Goal: Task Accomplishment & Management: Manage account settings

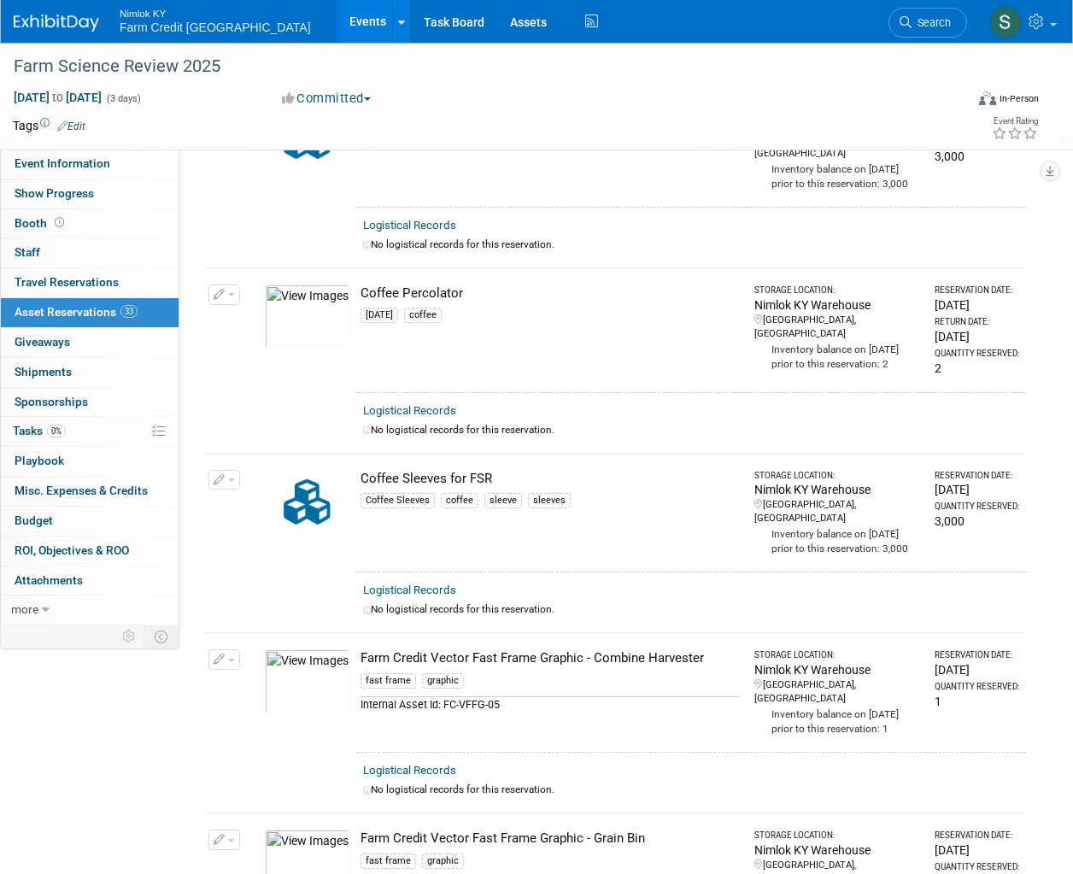
scroll to position [1623, 0]
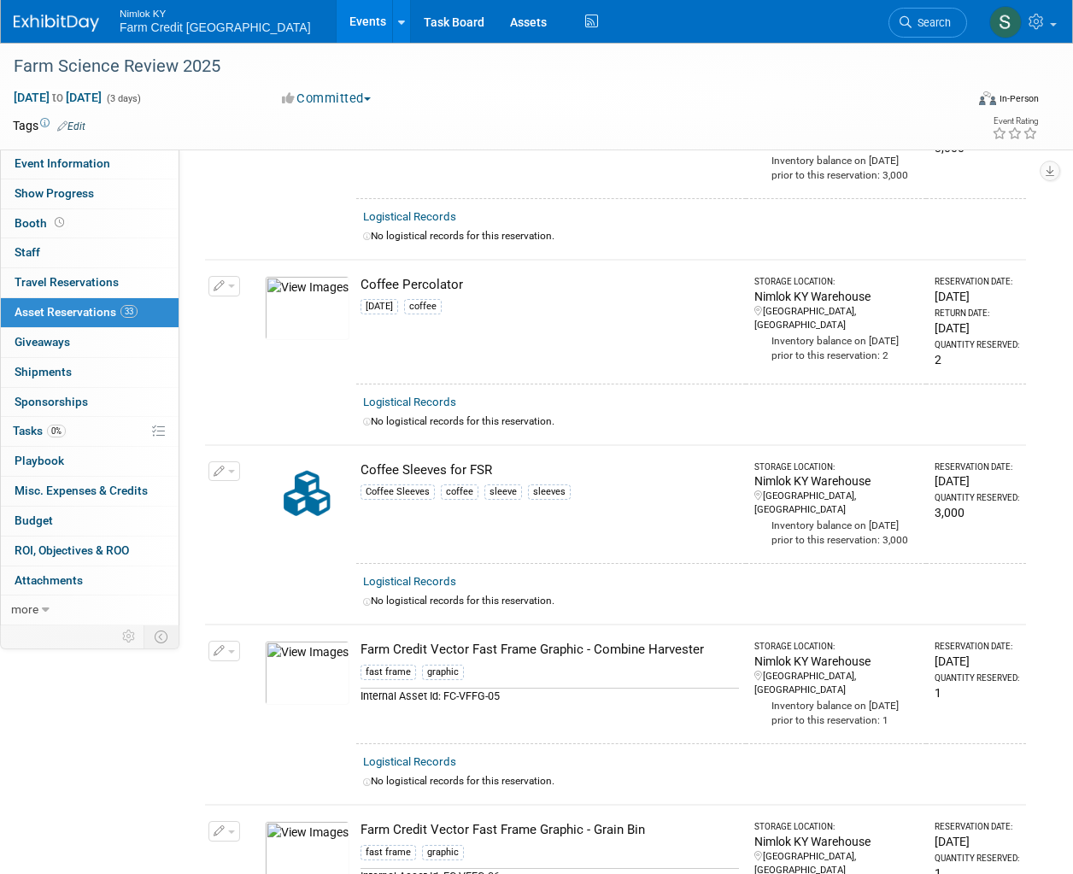
click at [659, 93] on div "[DATE] to [DATE] (3 days) [DATE] to [DATE] Committed Committed Considering Not …" at bounding box center [526, 102] width 1052 height 26
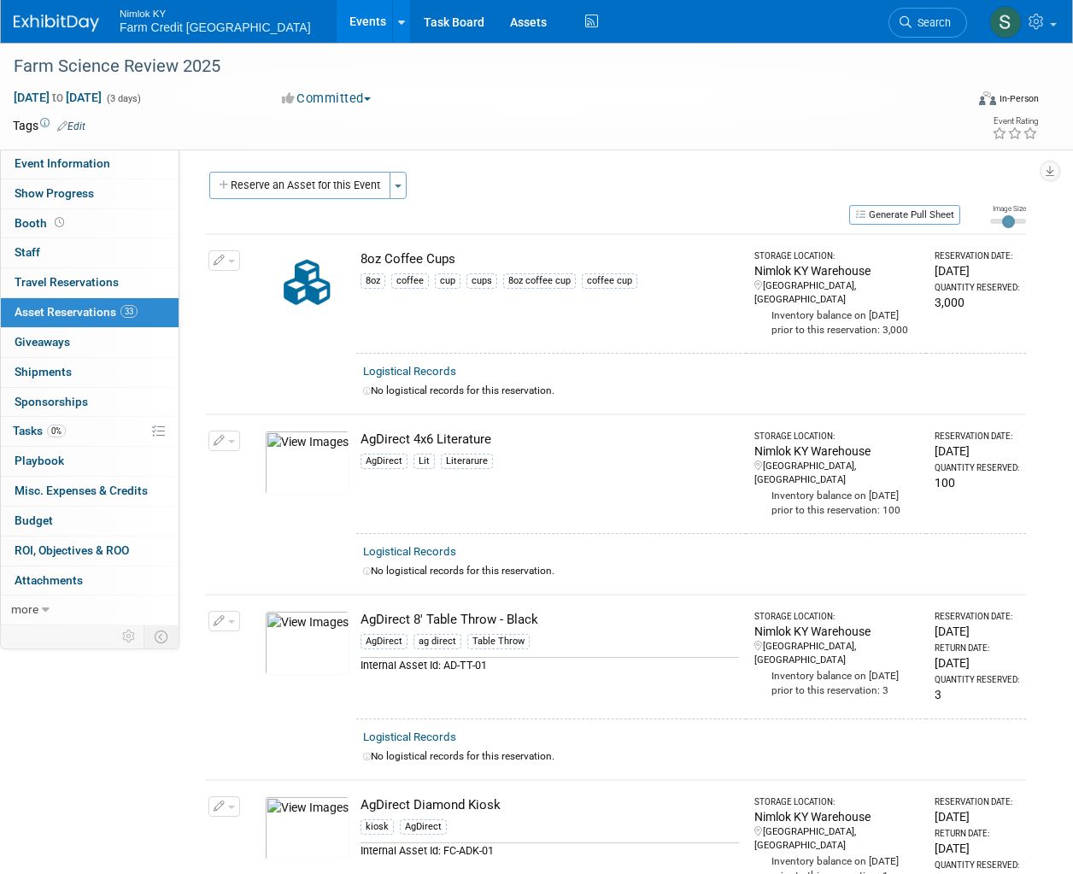
scroll to position [0, 0]
click at [338, 192] on button "Reserve an Asset for this Event" at bounding box center [299, 186] width 181 height 27
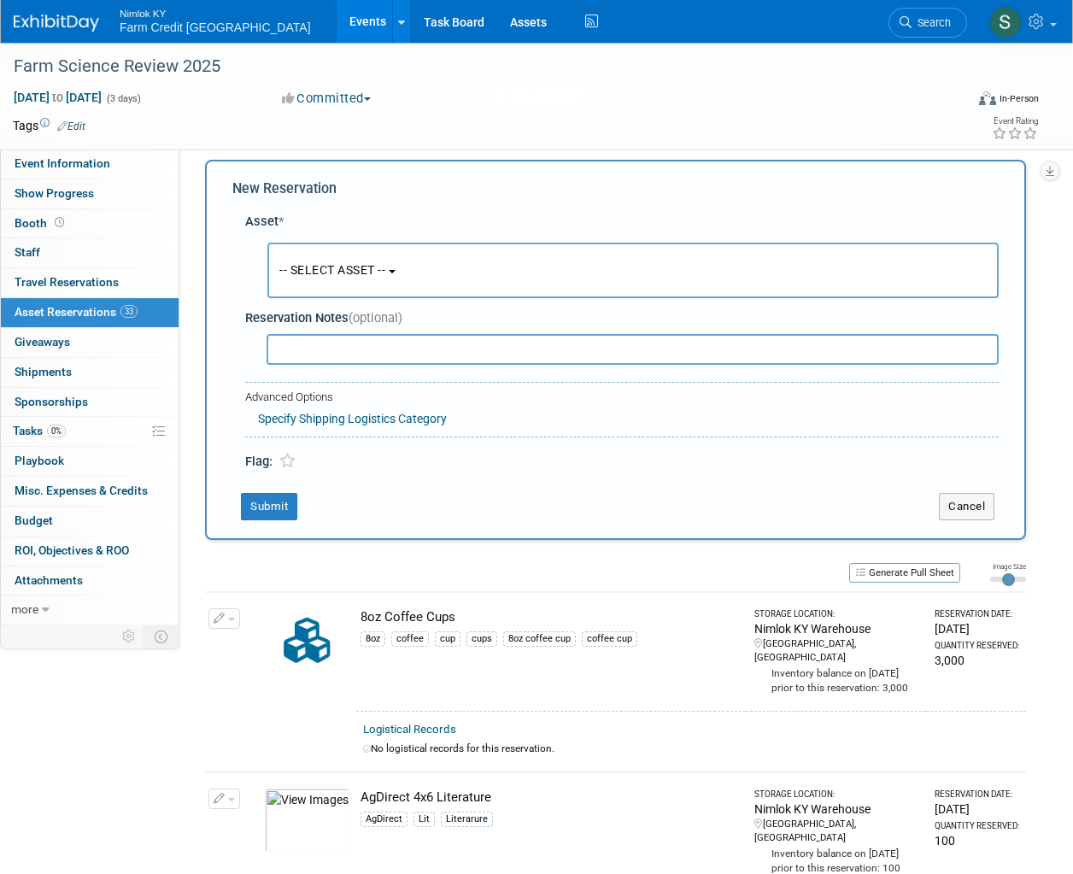
scroll to position [16, 0]
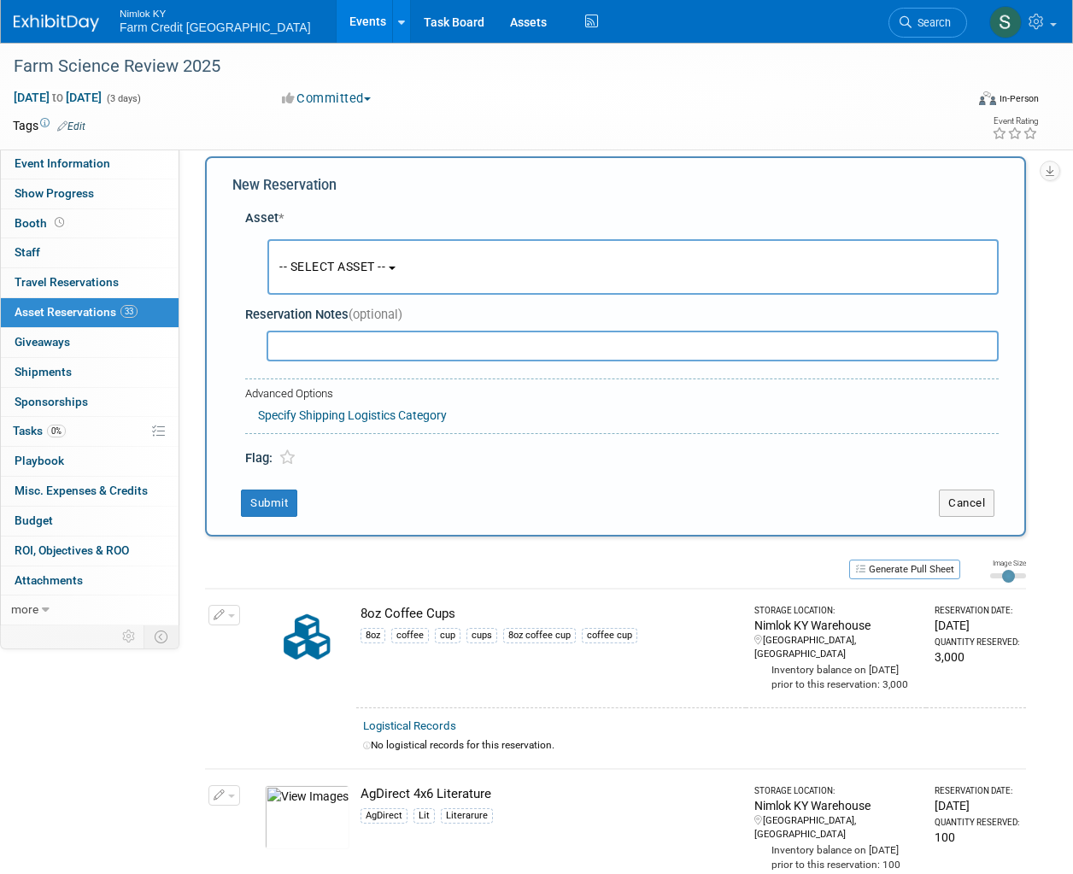
drag, startPoint x: 358, startPoint y: 269, endPoint x: 359, endPoint y: 294, distance: 24.8
click at [358, 270] on span "-- SELECT ASSET --" at bounding box center [332, 267] width 106 height 14
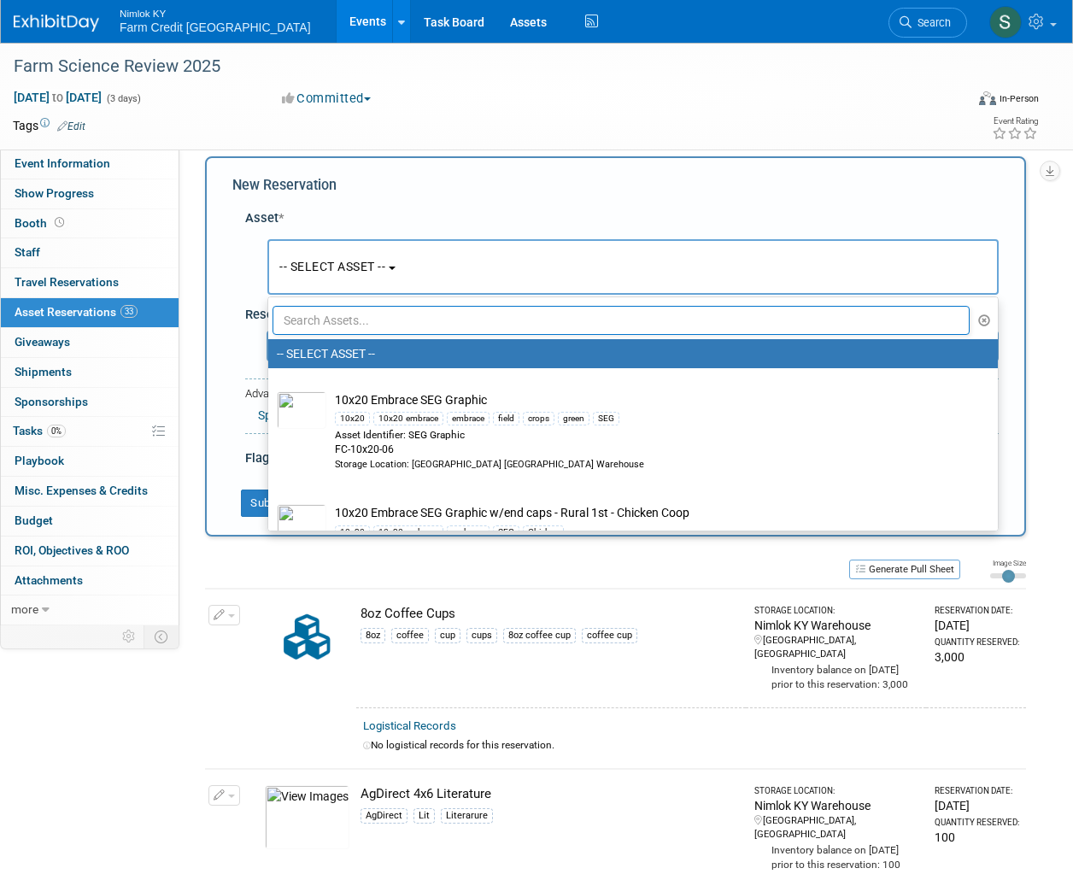
click at [357, 311] on input "text" at bounding box center [621, 320] width 697 height 29
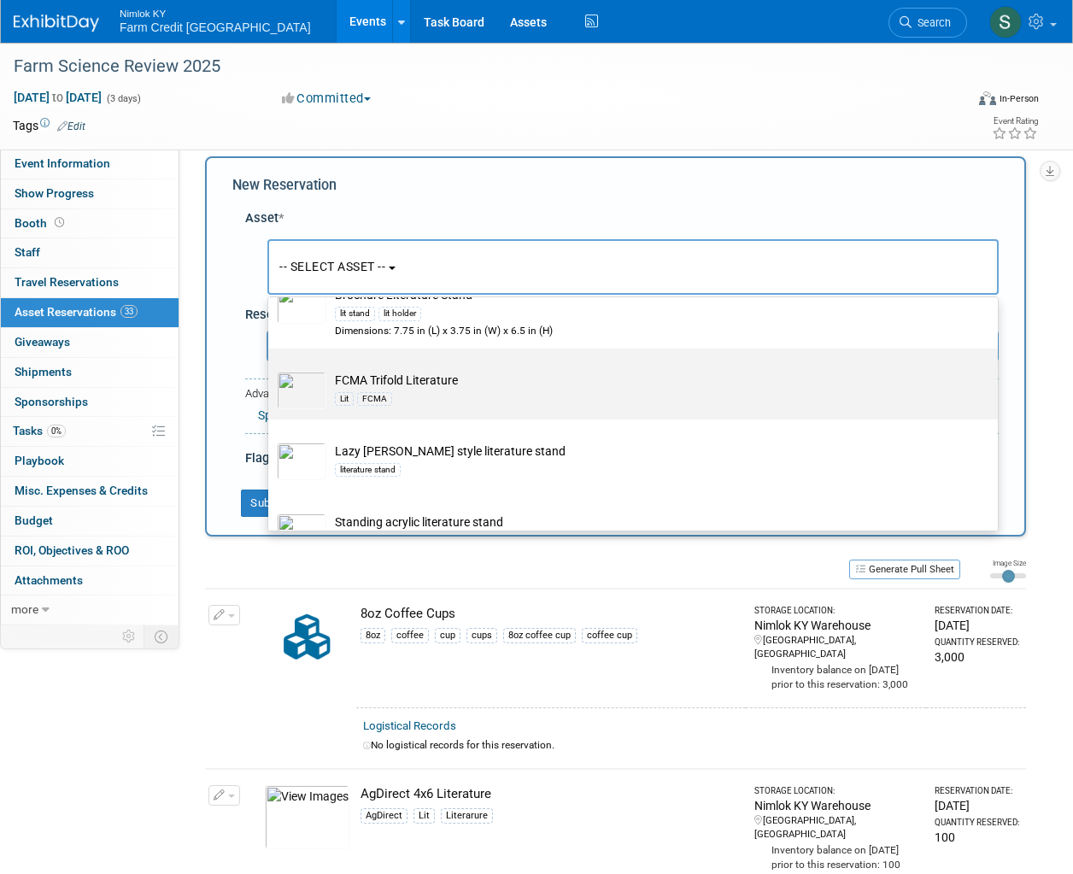
scroll to position [209, 0]
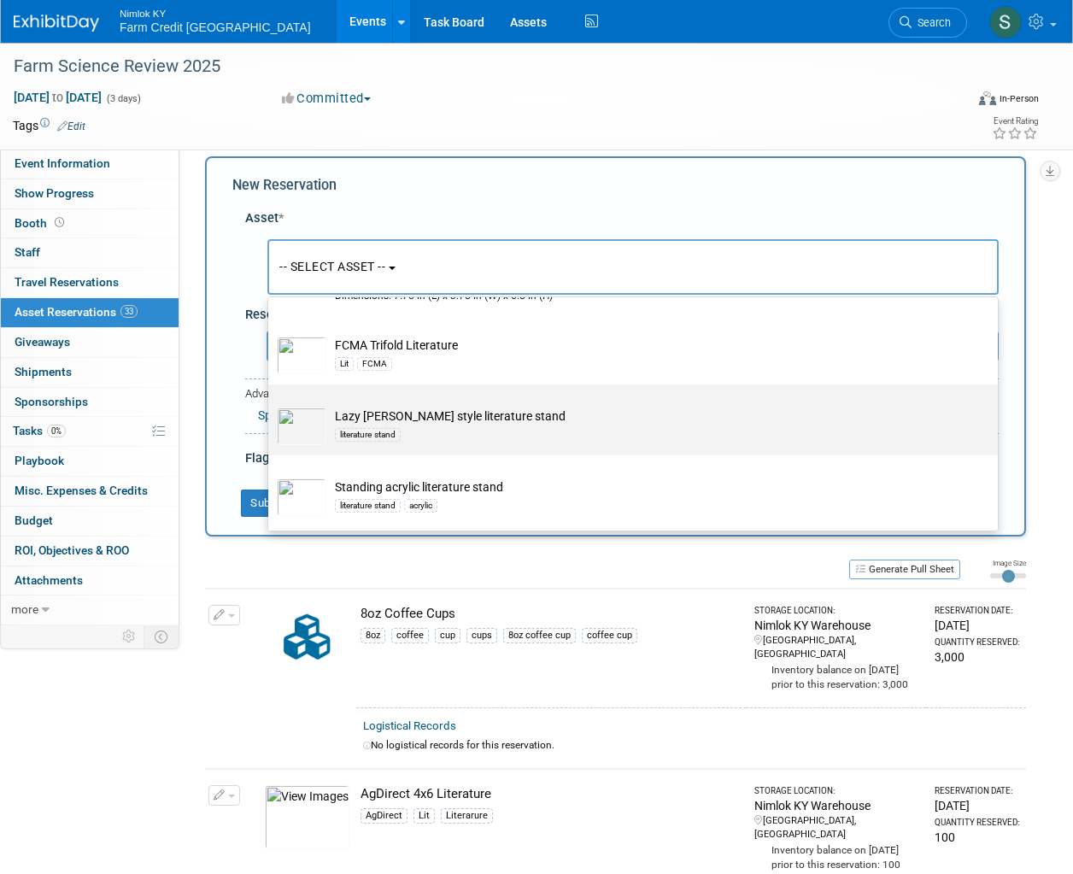
type input "Literature"
click at [373, 425] on div "literature stand" at bounding box center [649, 435] width 629 height 20
click at [271, 405] on input "Lazy [PERSON_NAME] style literature stand literature stand" at bounding box center [265, 399] width 11 height 11
select select "10719245"
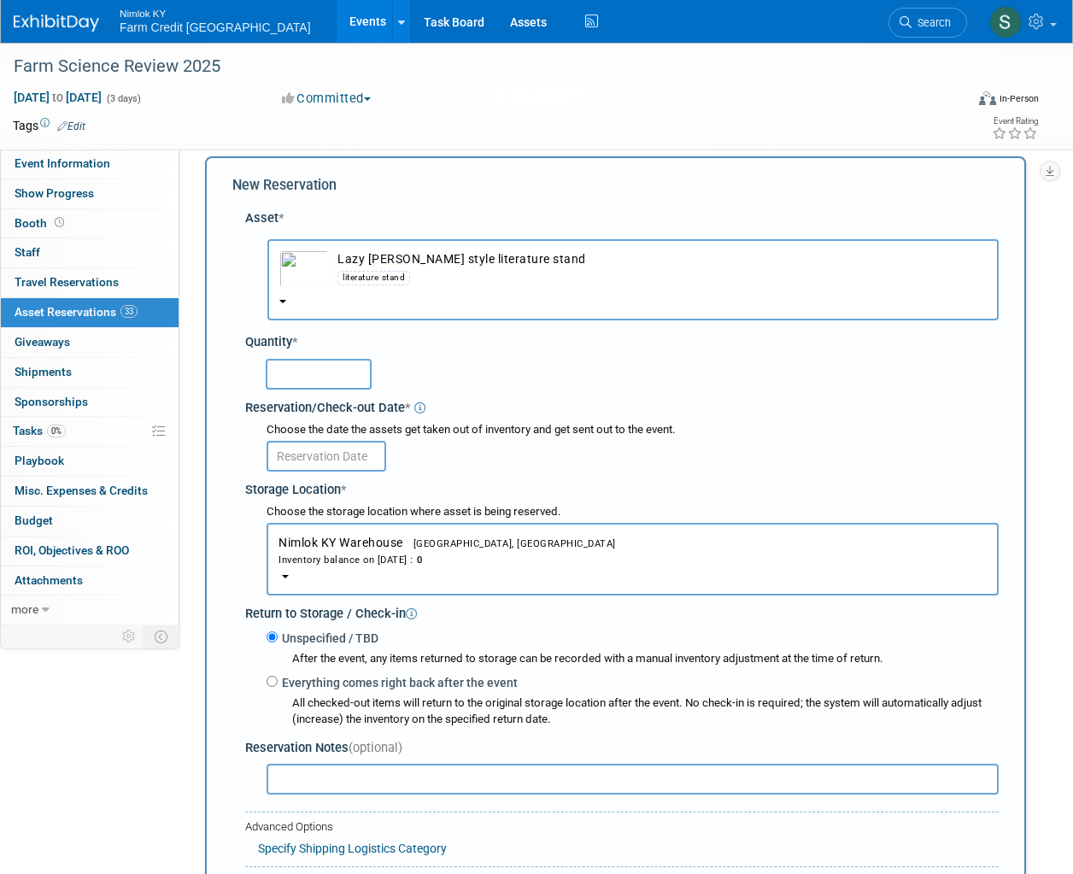
click at [515, 337] on div "Quantity *" at bounding box center [622, 342] width 754 height 18
click at [322, 382] on input "text" at bounding box center [319, 374] width 106 height 31
type input "2"
click at [487, 388] on div "2" at bounding box center [632, 372] width 733 height 33
click at [315, 452] on input "text" at bounding box center [327, 456] width 120 height 31
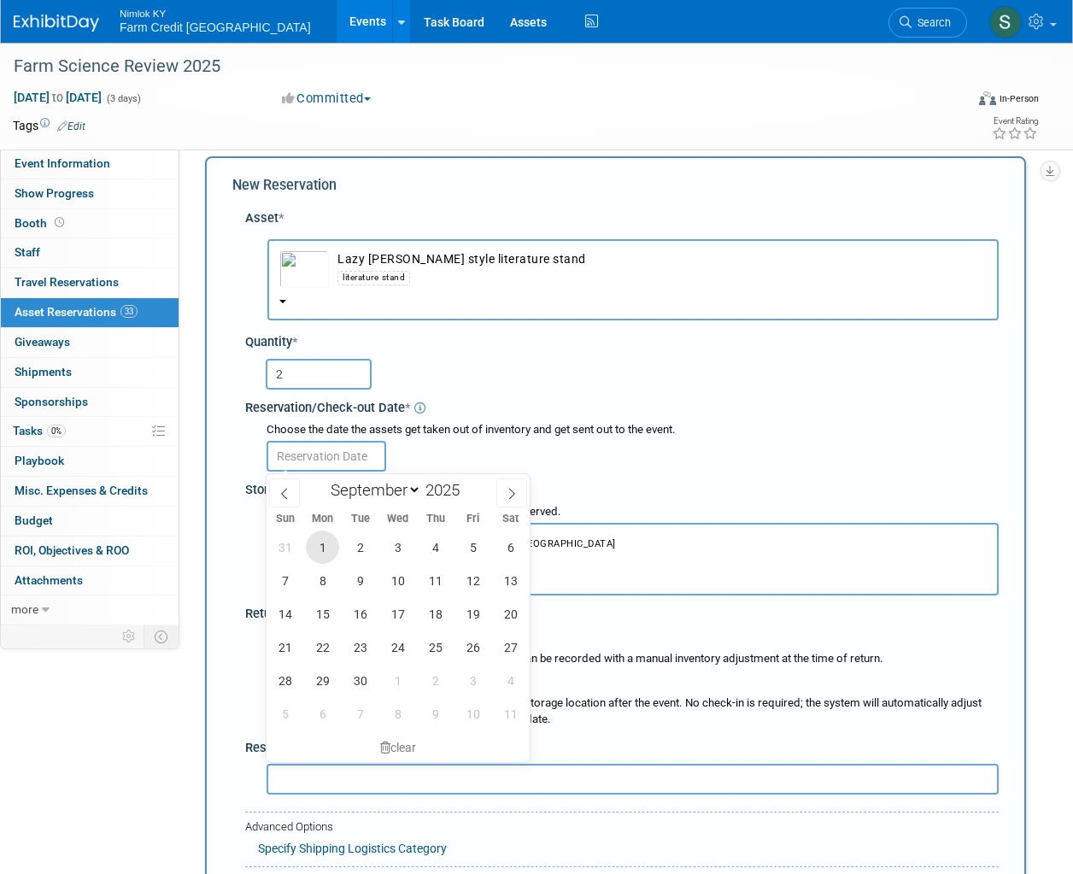
click at [318, 543] on span "1" at bounding box center [322, 547] width 33 height 33
type input "[DATE]"
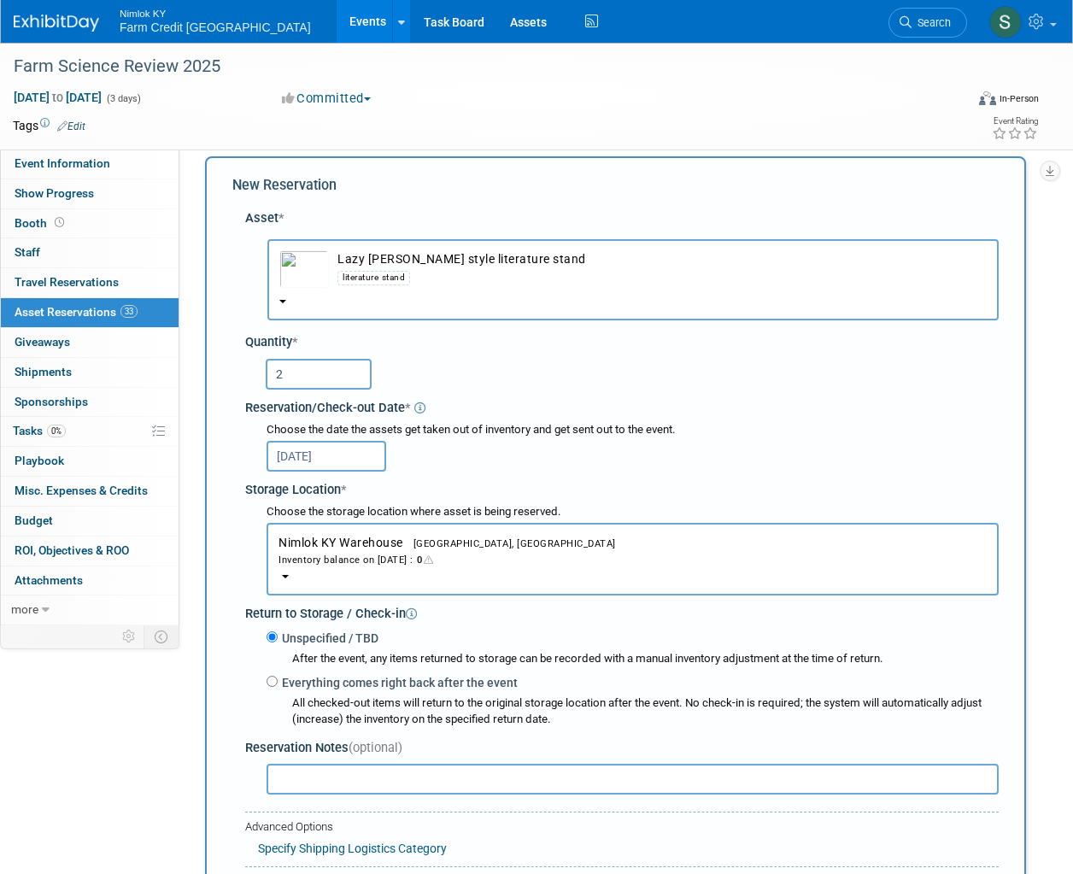
click at [568, 436] on div "Choose the date the assets get taken out of inventory and get sent out to the e…" at bounding box center [633, 430] width 732 height 16
click at [275, 683] on input "Everything comes right back after the event" at bounding box center [272, 681] width 11 height 11
radio input "true"
select select "8"
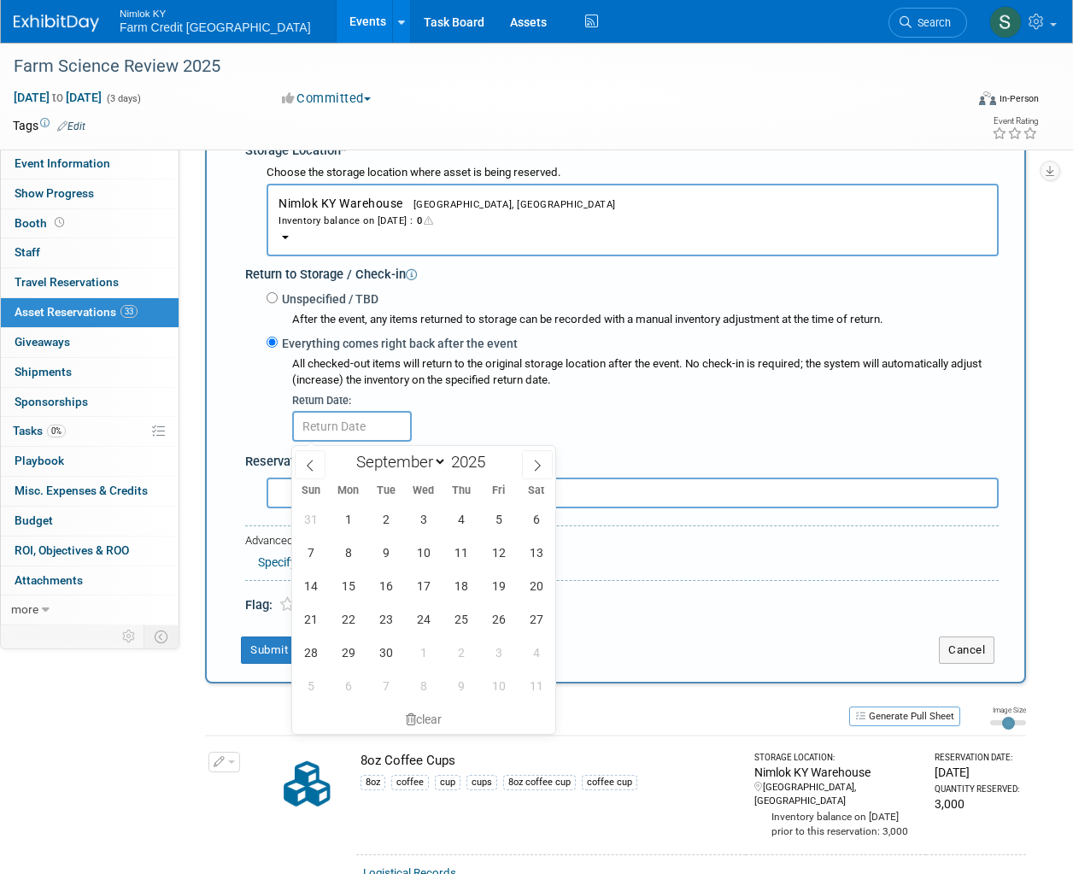
scroll to position [358, 0]
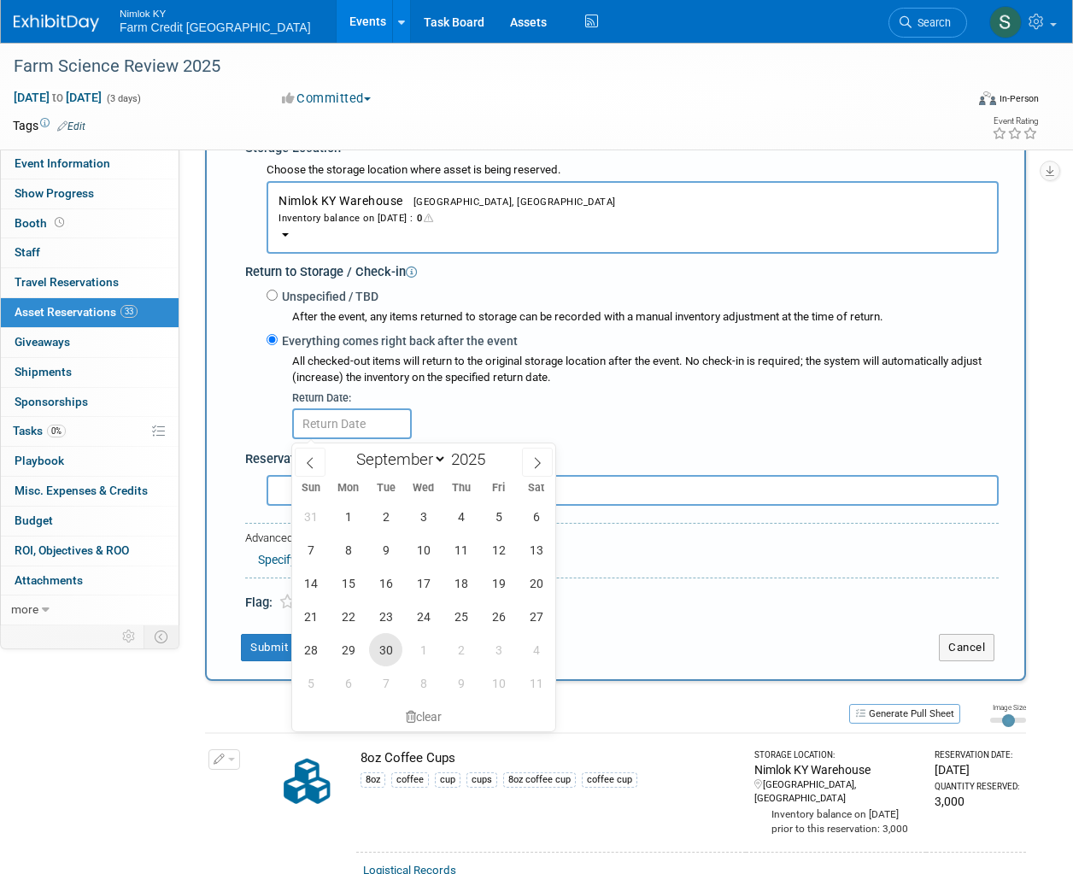
click at [393, 657] on span "30" at bounding box center [385, 649] width 33 height 33
type input "[DATE]"
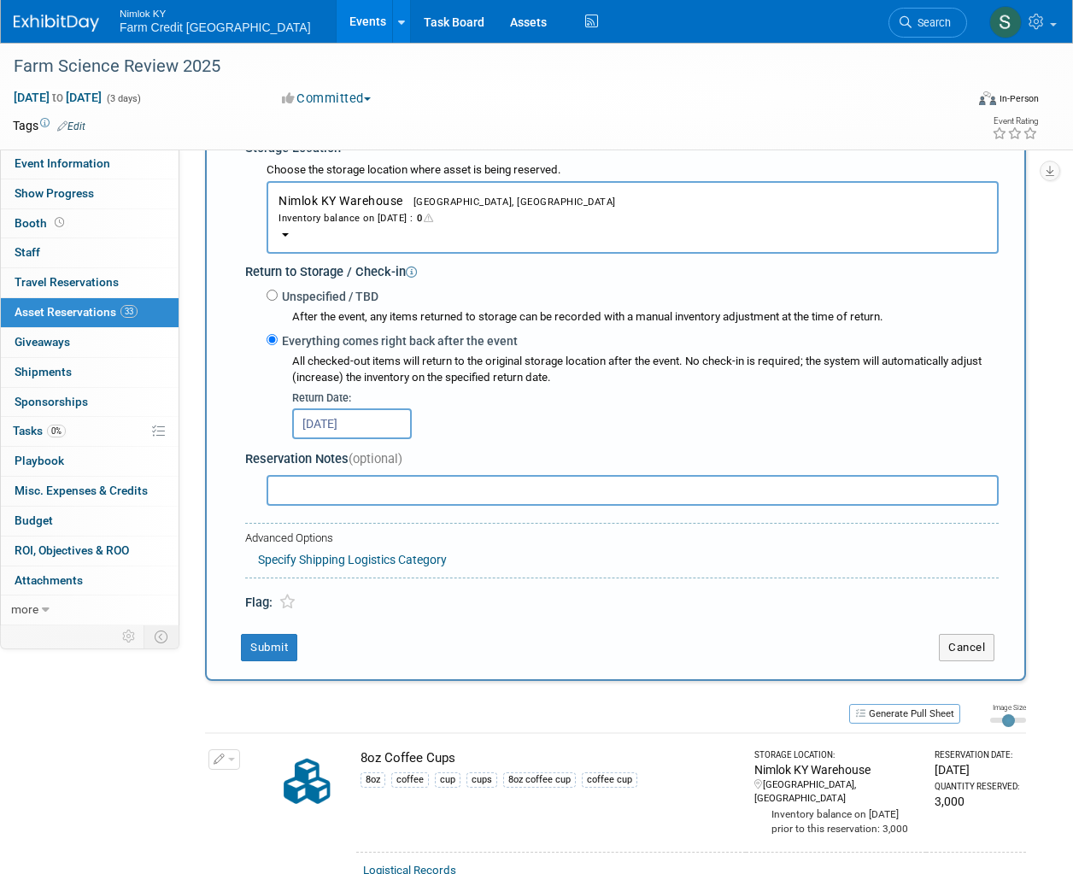
click at [519, 447] on div "Reservation Notes (optional)" at bounding box center [622, 476] width 754 height 67
click at [274, 647] on button "Submit" at bounding box center [269, 647] width 56 height 27
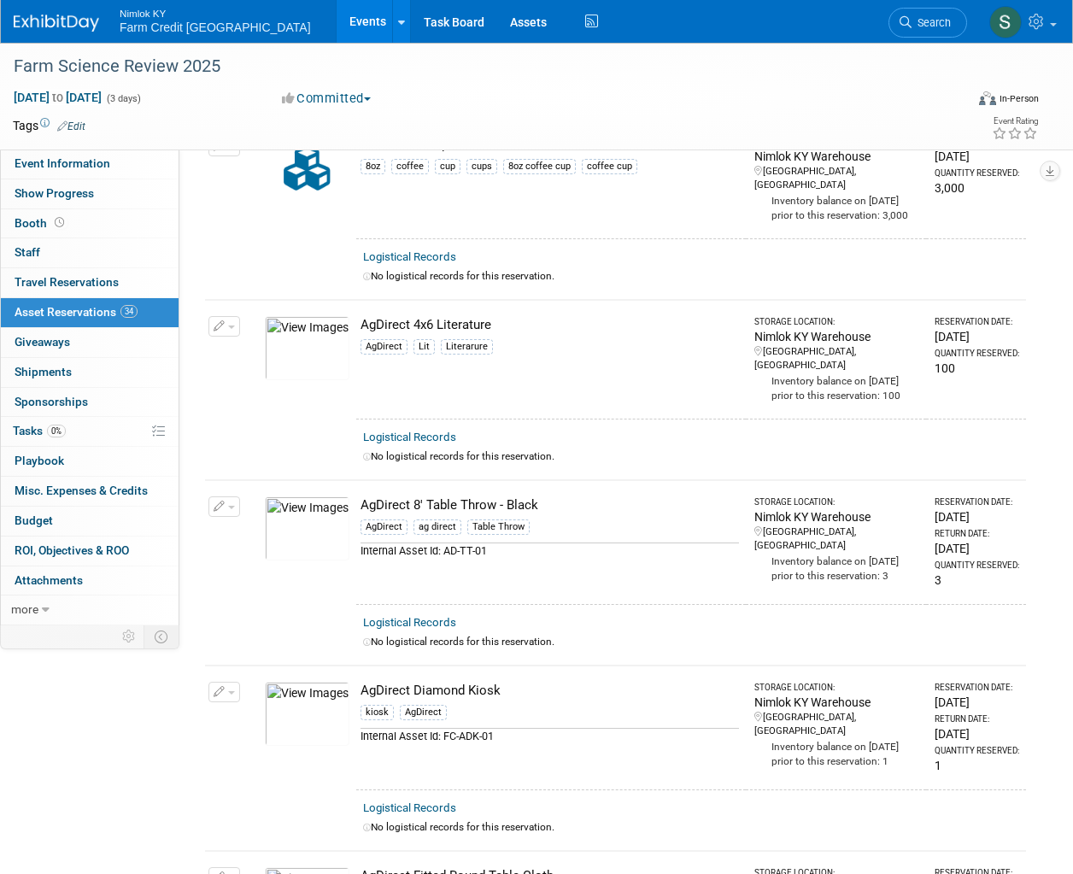
scroll to position [0, 0]
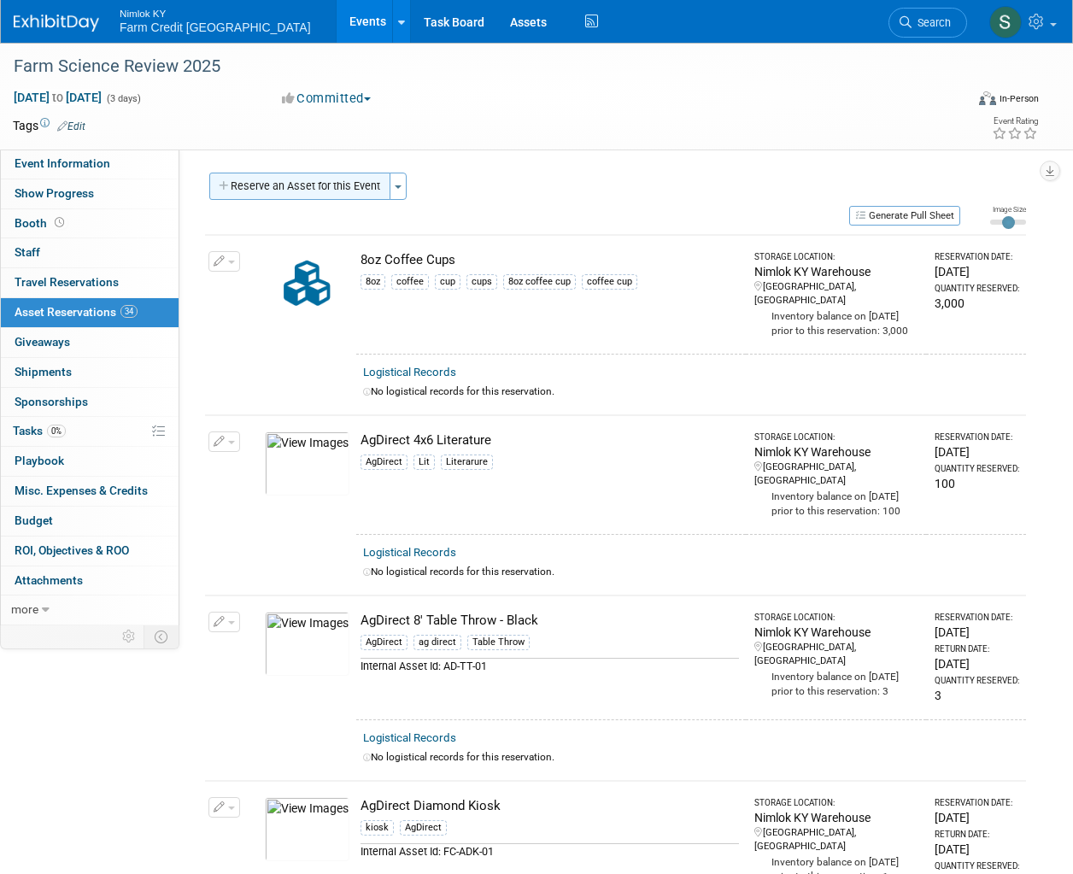
click at [312, 185] on button "Reserve an Asset for this Event" at bounding box center [299, 186] width 181 height 27
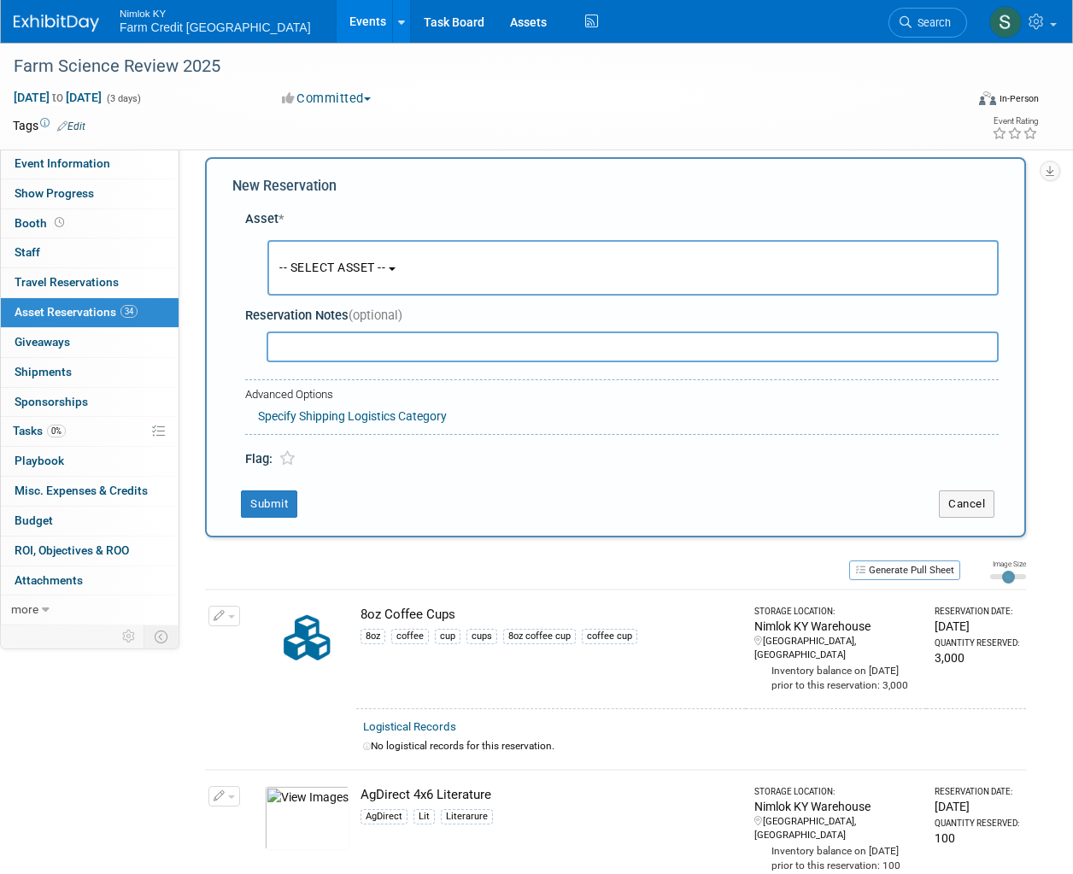
scroll to position [16, 0]
click at [318, 268] on span "-- SELECT ASSET --" at bounding box center [332, 267] width 106 height 14
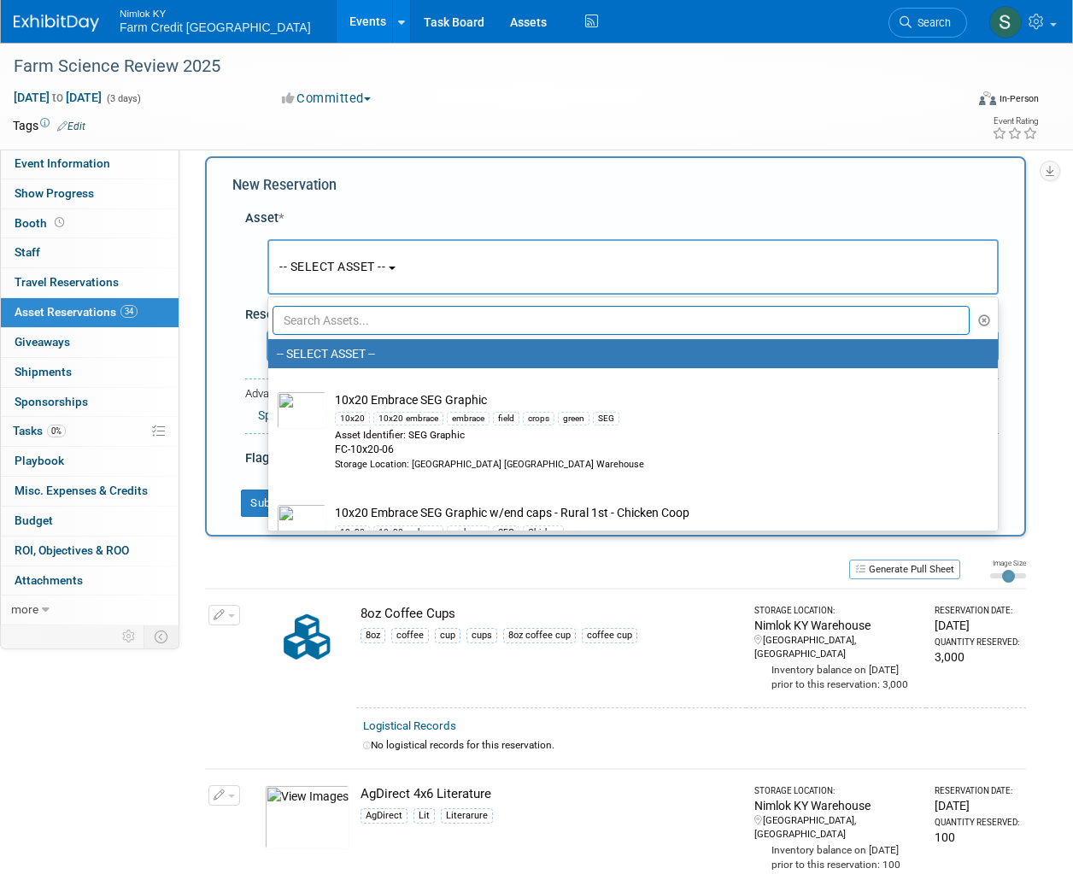
click at [325, 320] on input "text" at bounding box center [621, 320] width 697 height 29
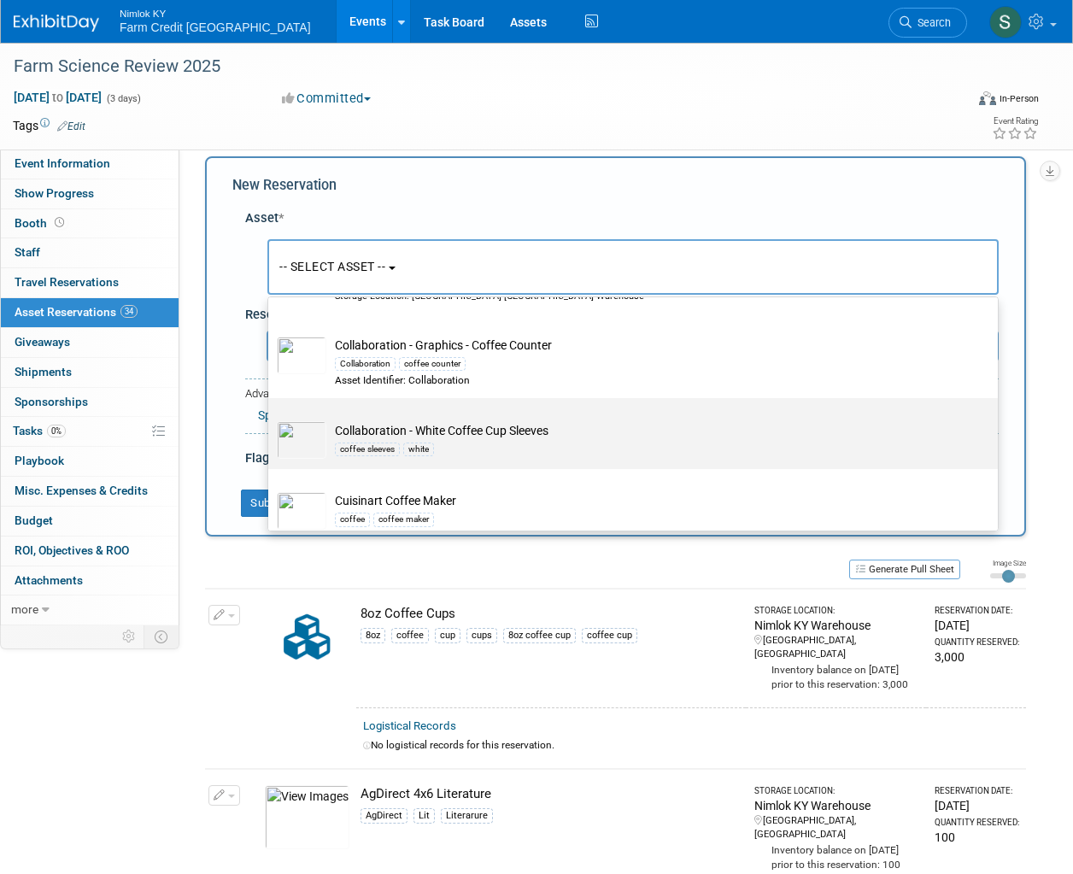
scroll to position [801, 0]
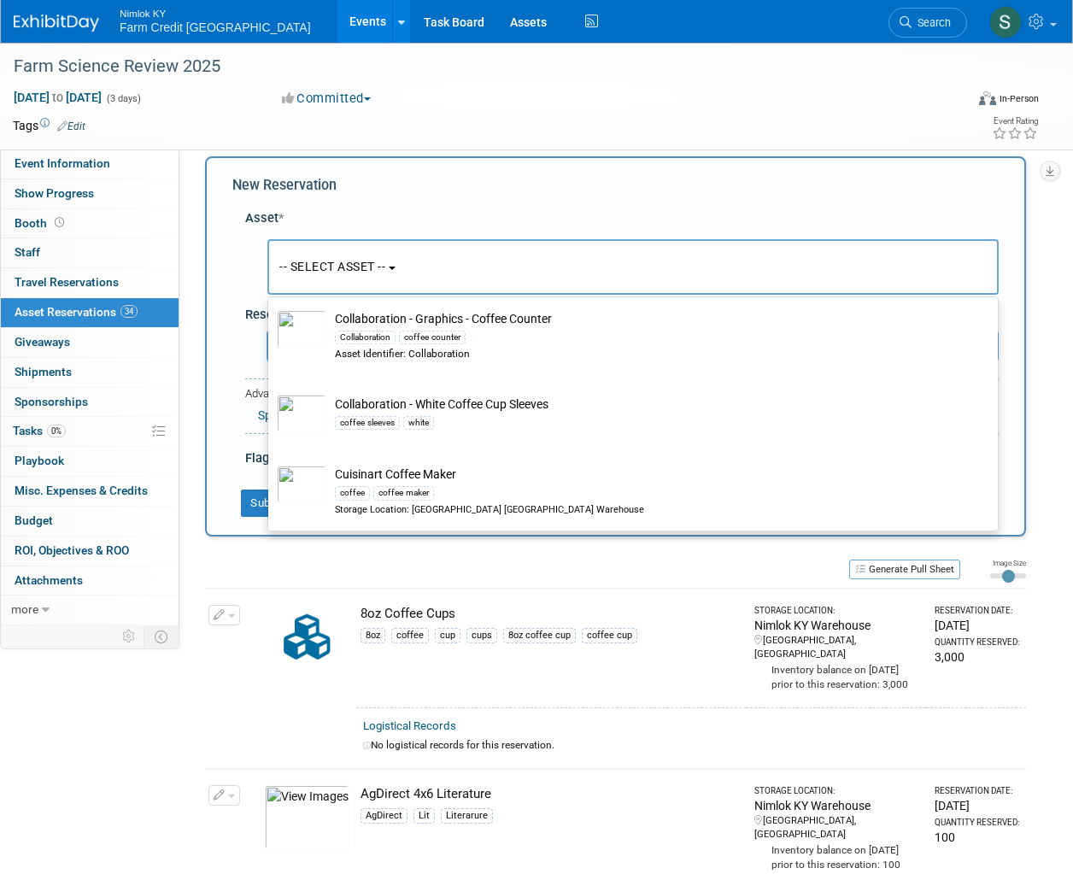
type input "coffee"
click at [242, 684] on td "Change Reservation Manage Logistical Records" at bounding box center [224, 648] width 39 height 119
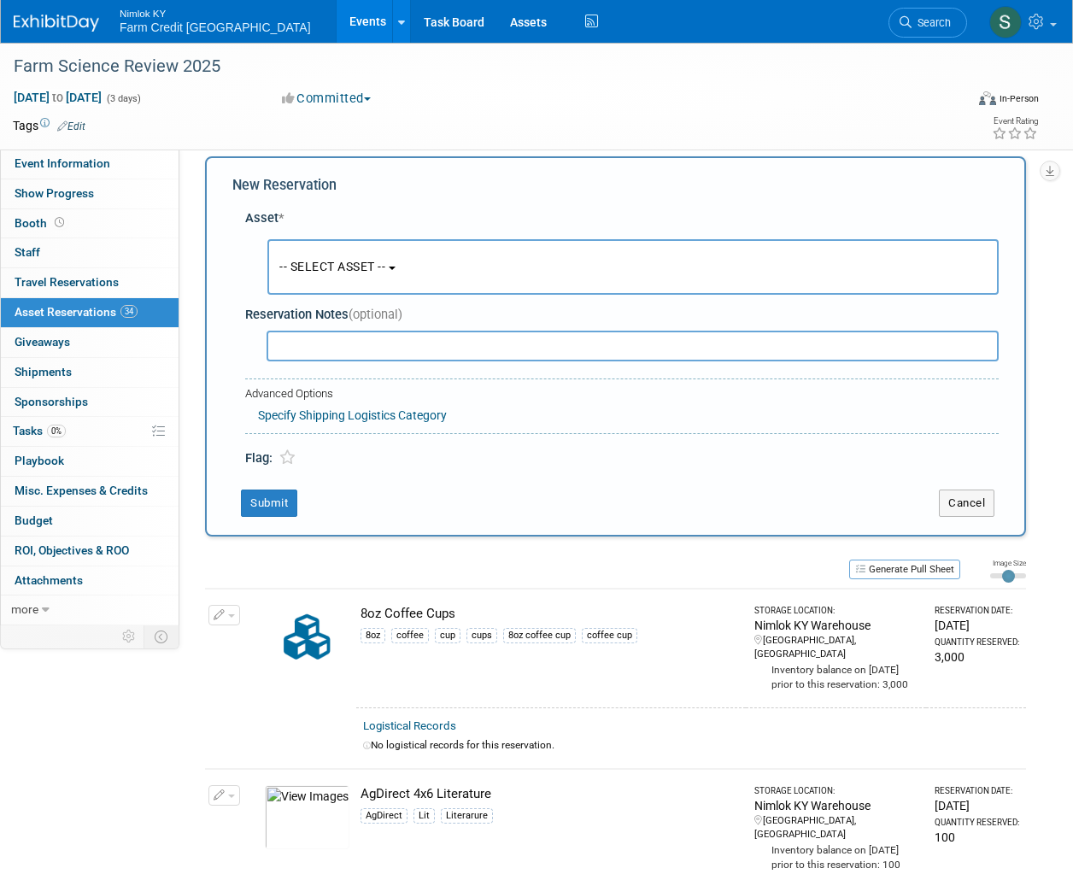
click at [337, 27] on link "Events" at bounding box center [368, 21] width 62 height 43
